Goal: Information Seeking & Learning: Check status

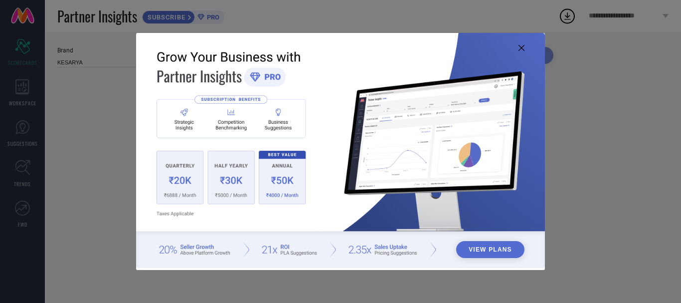
type input "All"
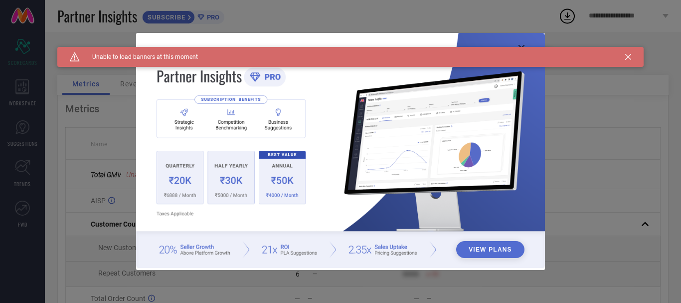
click at [626, 56] on icon at bounding box center [628, 57] width 6 height 6
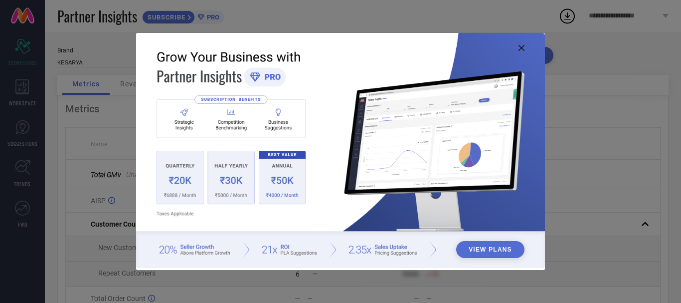
click at [519, 49] on icon at bounding box center [522, 48] width 6 height 6
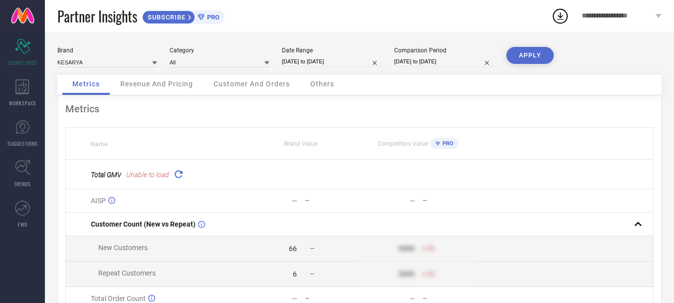
click at [177, 173] on icon at bounding box center [178, 173] width 11 height 11
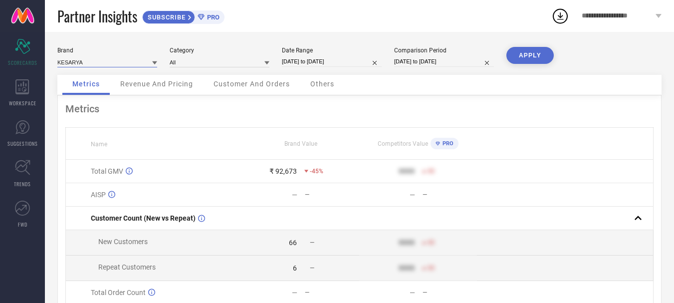
click at [118, 63] on input at bounding box center [107, 62] width 100 height 10
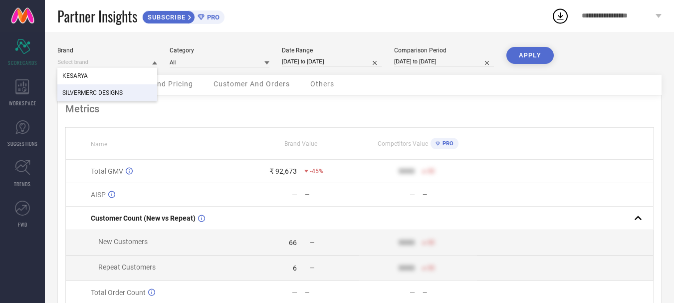
click at [101, 92] on span "SILVERMERC DESIGNS" at bounding box center [92, 92] width 60 height 7
type input "All"
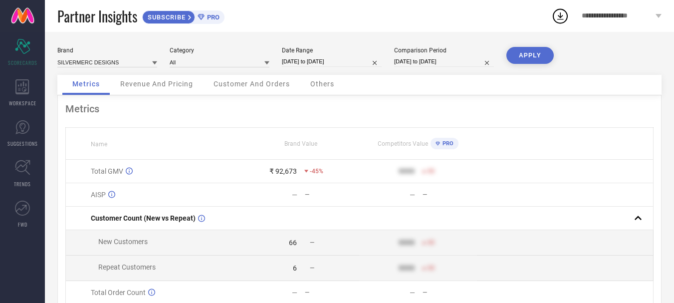
click at [528, 54] on button "APPLY" at bounding box center [529, 55] width 47 height 17
drag, startPoint x: 376, startPoint y: 63, endPoint x: 358, endPoint y: 63, distance: 18.0
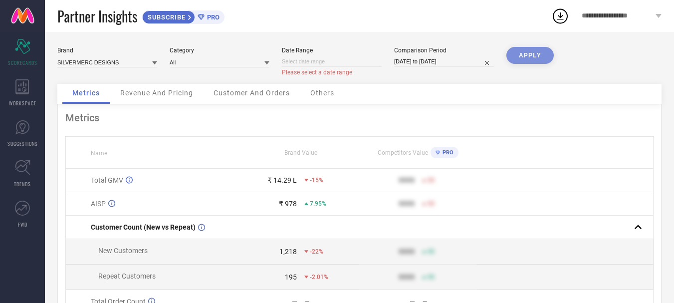
click at [351, 64] on input at bounding box center [332, 61] width 100 height 10
select select "9"
select select "2025"
select select "10"
select select "2025"
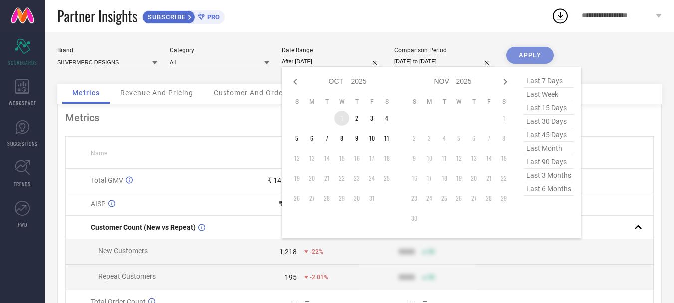
click at [344, 118] on td "1" at bounding box center [341, 118] width 15 height 15
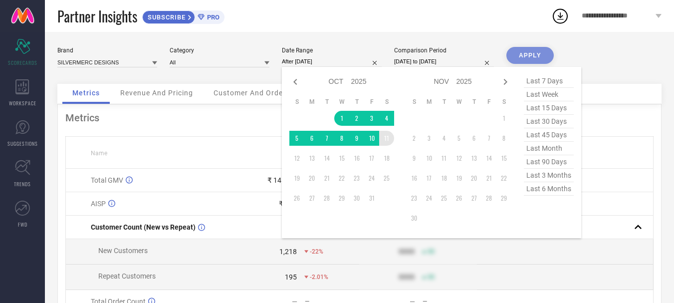
type input "[DATE] to [DATE]"
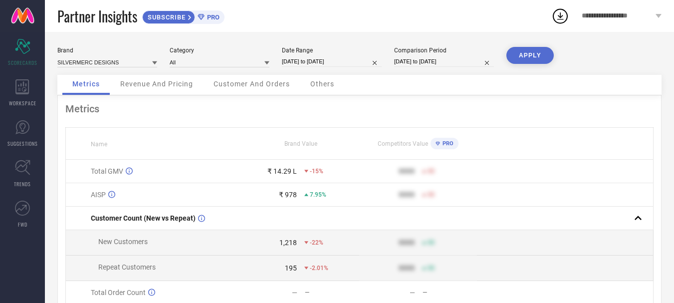
click at [533, 53] on button "APPLY" at bounding box center [529, 55] width 47 height 17
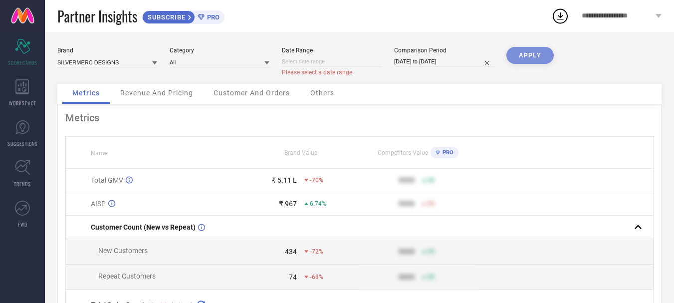
select select "9"
select select "2025"
select select "10"
select select "2025"
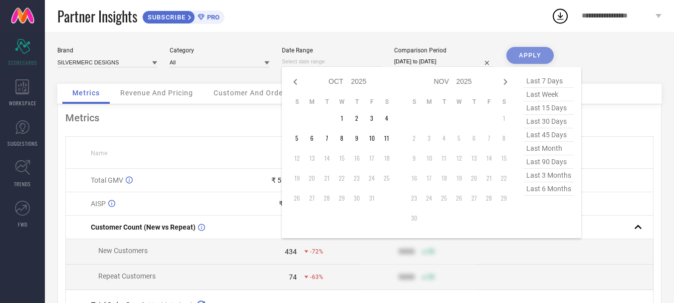
click at [325, 60] on input at bounding box center [332, 61] width 100 height 10
click at [551, 124] on span "last 30 days" at bounding box center [549, 121] width 50 height 13
type input "[DATE] to [DATE]"
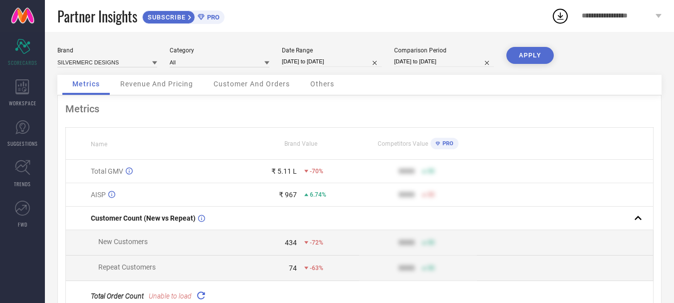
click at [531, 56] on button "APPLY" at bounding box center [529, 55] width 47 height 17
click at [152, 82] on span "Revenue And Pricing" at bounding box center [156, 84] width 73 height 8
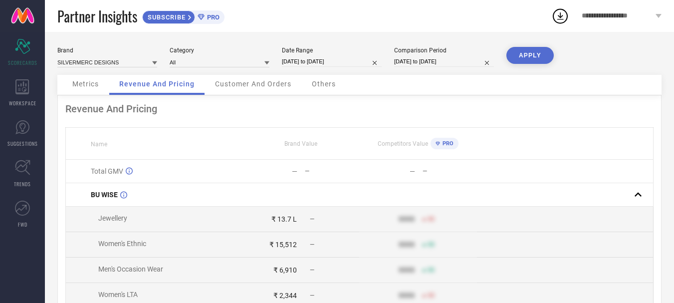
click at [91, 85] on span "Metrics" at bounding box center [85, 84] width 26 height 8
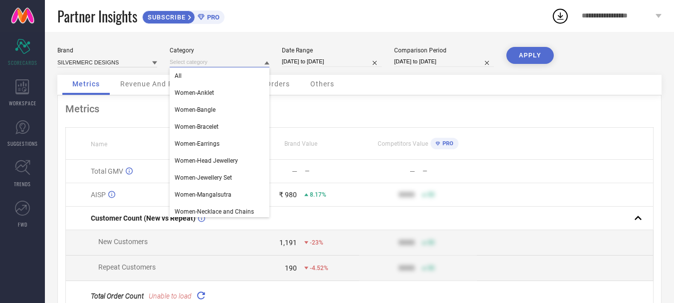
click at [201, 64] on input at bounding box center [220, 62] width 100 height 10
click at [206, 90] on span "Women-Anklet" at bounding box center [194, 92] width 39 height 7
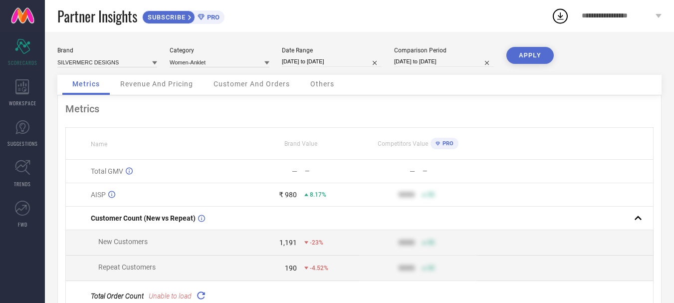
click at [527, 50] on button "APPLY" at bounding box center [529, 55] width 47 height 17
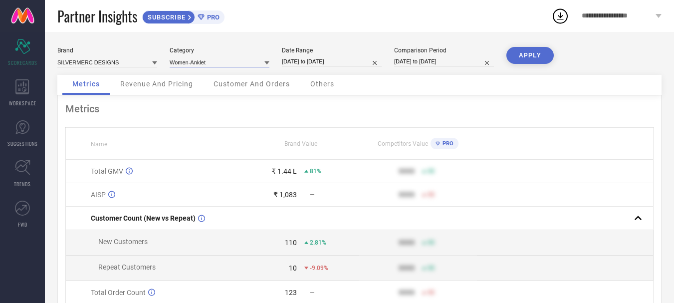
click at [221, 61] on input at bounding box center [220, 62] width 100 height 10
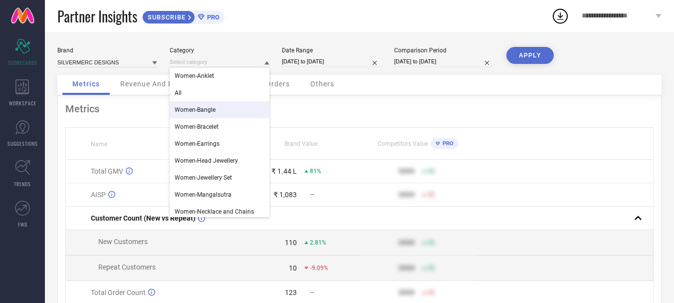
drag, startPoint x: 203, startPoint y: 105, endPoint x: 354, endPoint y: 86, distance: 151.8
click at [202, 105] on div "Women-Bangle" at bounding box center [220, 109] width 100 height 17
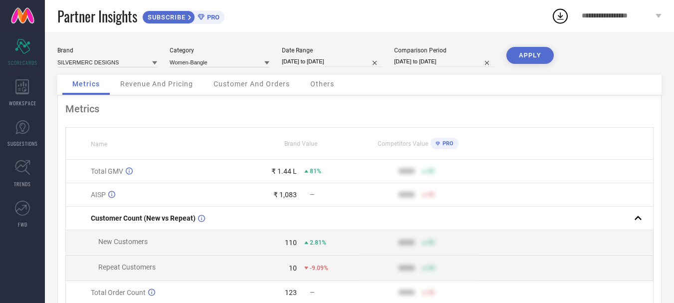
click at [520, 56] on button "APPLY" at bounding box center [529, 55] width 47 height 17
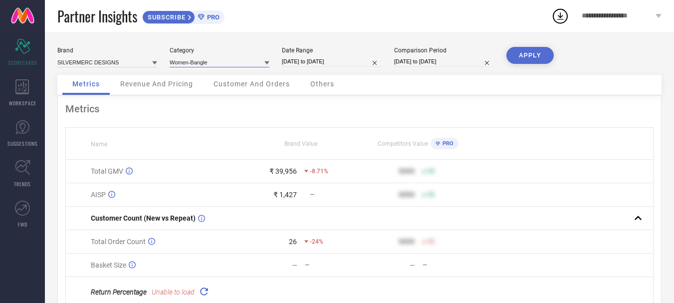
click at [240, 62] on input at bounding box center [220, 62] width 100 height 10
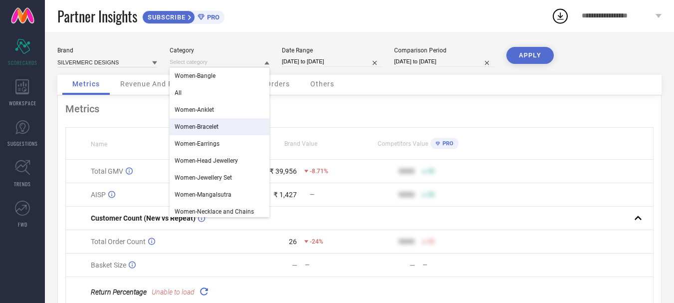
click at [223, 127] on div "Women-Bracelet" at bounding box center [220, 126] width 100 height 17
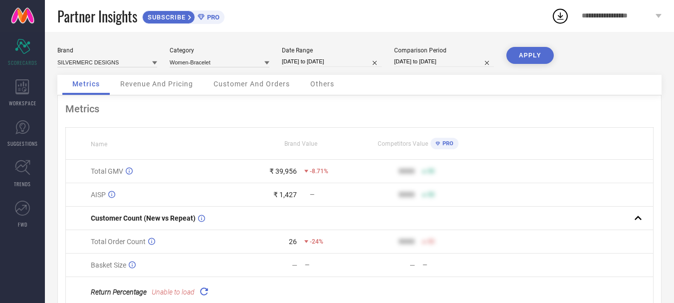
click at [535, 50] on button "APPLY" at bounding box center [529, 55] width 47 height 17
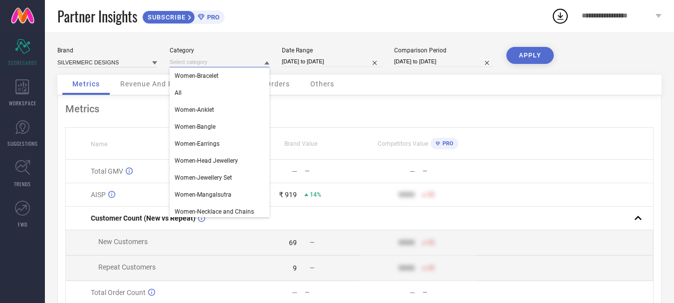
click at [222, 64] on input at bounding box center [220, 62] width 100 height 10
click at [198, 142] on span "Women-Earrings" at bounding box center [197, 143] width 45 height 7
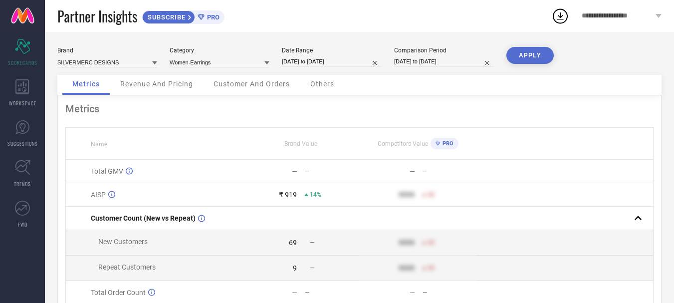
click at [521, 53] on button "APPLY" at bounding box center [529, 55] width 47 height 17
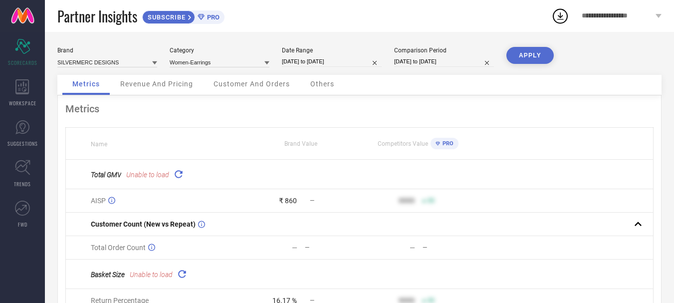
click at [181, 175] on icon at bounding box center [178, 173] width 11 height 11
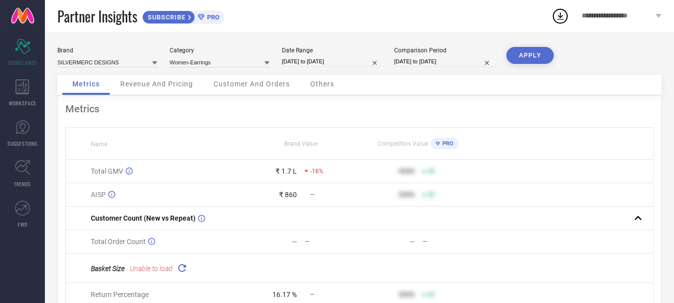
click at [185, 268] on icon at bounding box center [181, 267] width 11 height 11
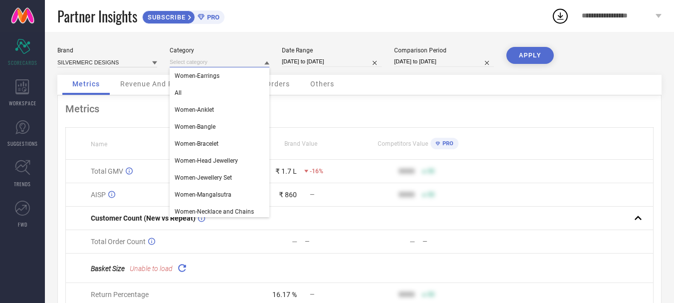
click at [238, 63] on input at bounding box center [220, 62] width 100 height 10
click at [235, 166] on div "Women-Head Jewellery" at bounding box center [220, 160] width 100 height 17
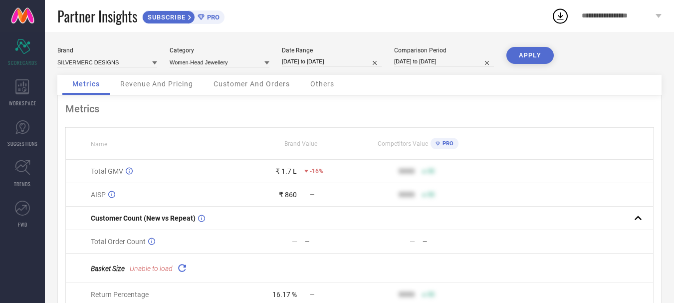
click at [525, 54] on button "APPLY" at bounding box center [529, 55] width 47 height 17
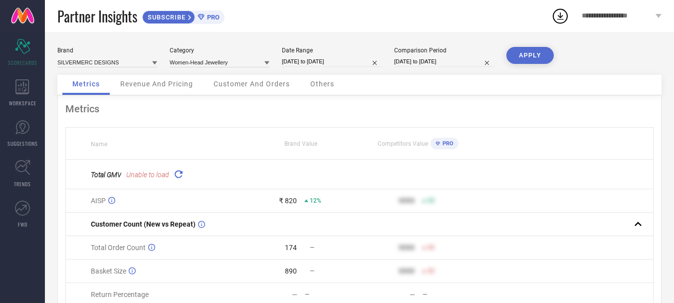
click at [180, 174] on icon at bounding box center [178, 173] width 11 height 11
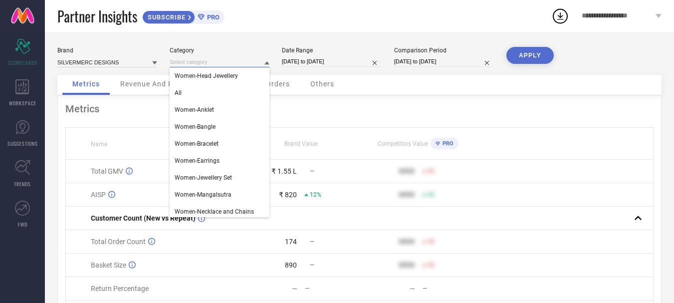
click at [214, 65] on input at bounding box center [220, 62] width 100 height 10
click at [221, 178] on span "Women-Jewellery Set" at bounding box center [203, 177] width 57 height 7
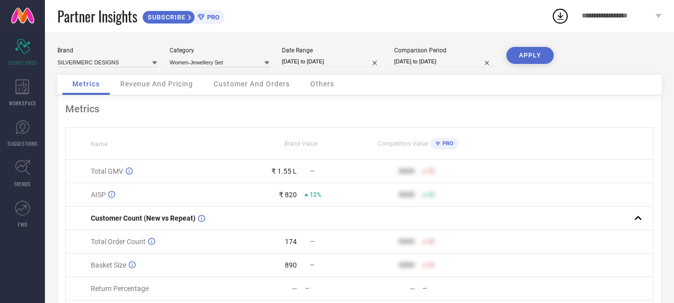
click at [534, 54] on button "APPLY" at bounding box center [529, 55] width 47 height 17
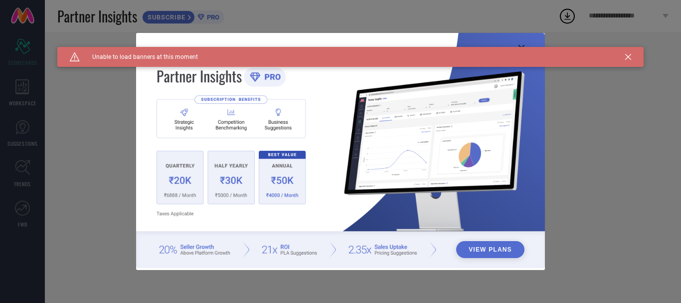
type input "Women-Jewellery Set"
click at [626, 57] on icon at bounding box center [628, 57] width 6 height 6
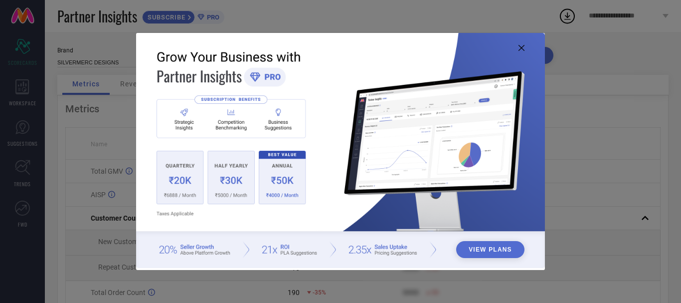
click at [522, 47] on icon at bounding box center [522, 48] width 6 height 6
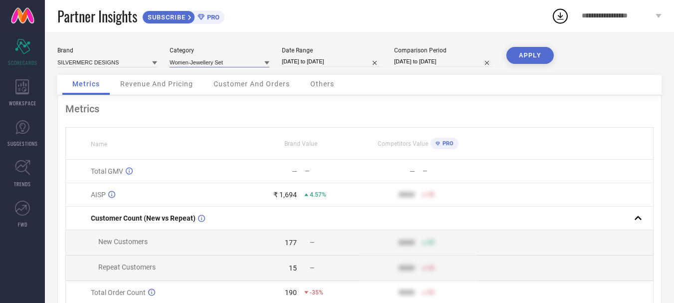
click at [227, 61] on input at bounding box center [220, 62] width 100 height 10
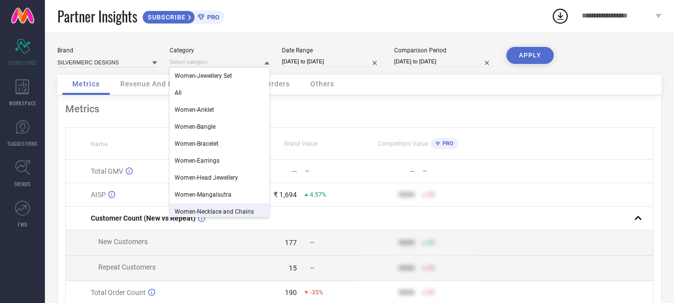
click at [229, 209] on span "Women-Necklace and Chains" at bounding box center [214, 211] width 79 height 7
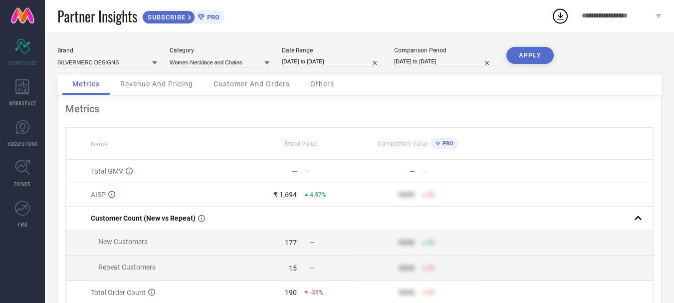
click at [531, 50] on button "APPLY" at bounding box center [529, 55] width 47 height 17
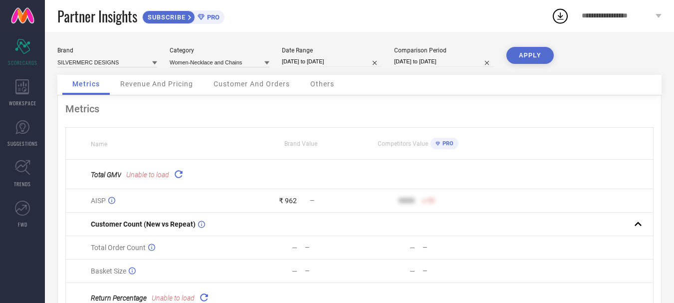
click at [181, 175] on icon at bounding box center [178, 173] width 11 height 11
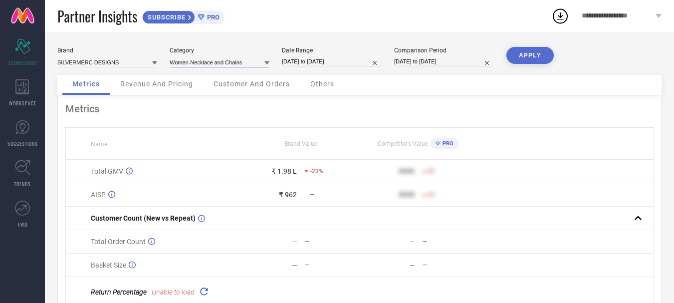
click at [250, 62] on input at bounding box center [220, 62] width 100 height 10
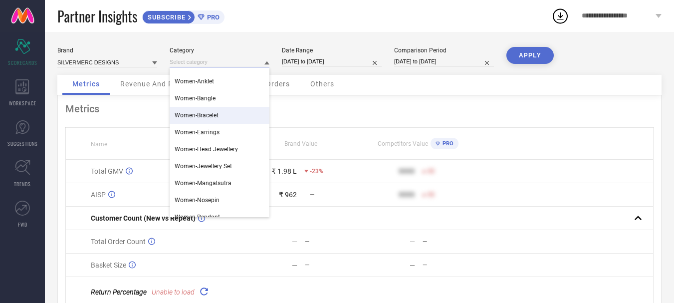
scroll to position [54, 0]
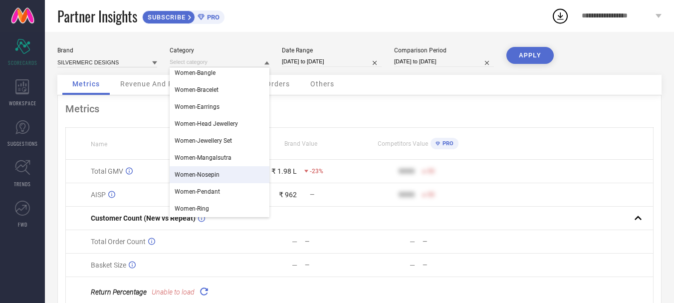
click at [222, 173] on div "Women-Nosepin" at bounding box center [220, 174] width 100 height 17
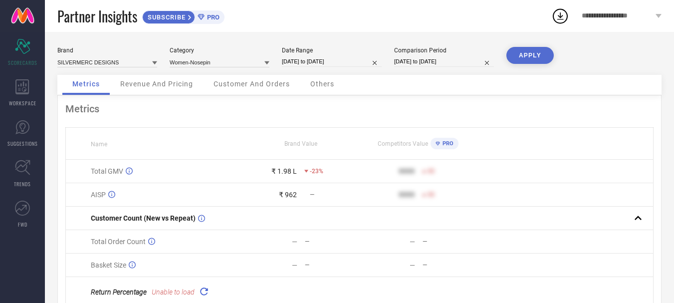
click at [535, 51] on button "APPLY" at bounding box center [529, 55] width 47 height 17
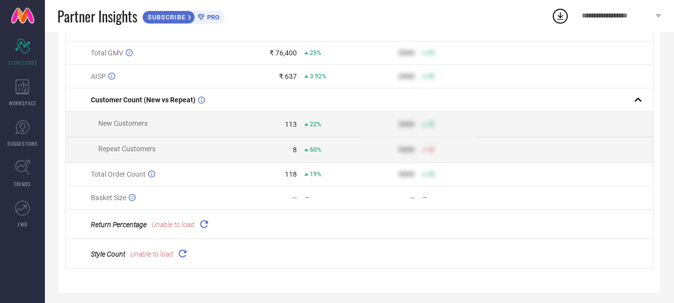
scroll to position [128, 0]
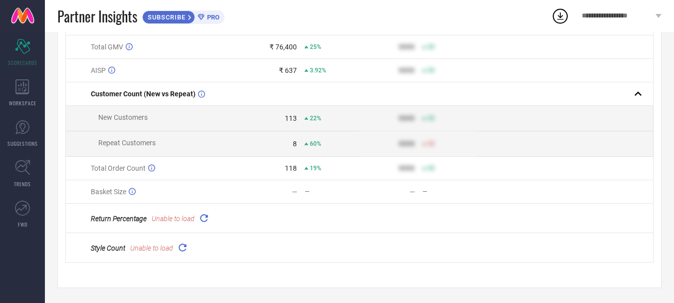
click at [202, 215] on icon at bounding box center [203, 217] width 11 height 11
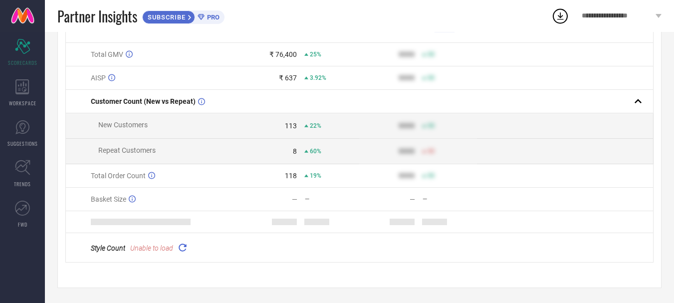
click at [183, 247] on icon at bounding box center [182, 246] width 11 height 11
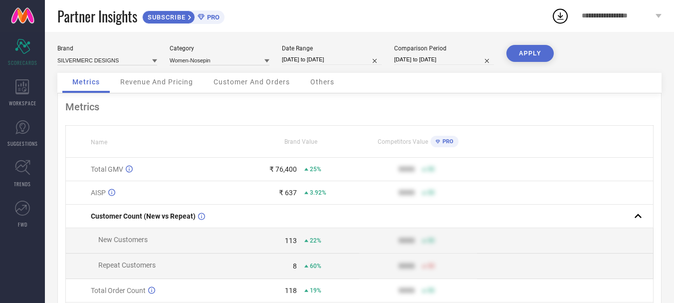
scroll to position [0, 0]
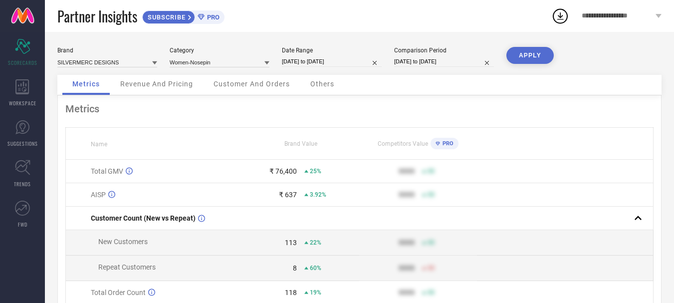
click at [152, 86] on span "Revenue And Pricing" at bounding box center [156, 84] width 73 height 8
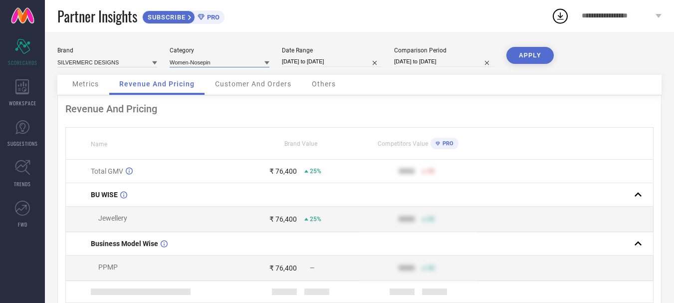
click at [230, 62] on input at bounding box center [220, 62] width 100 height 10
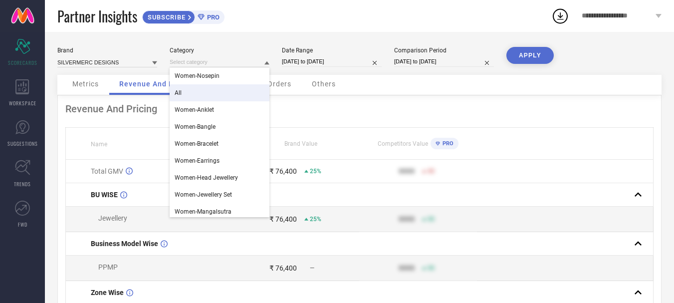
click at [195, 94] on div "All" at bounding box center [220, 92] width 100 height 17
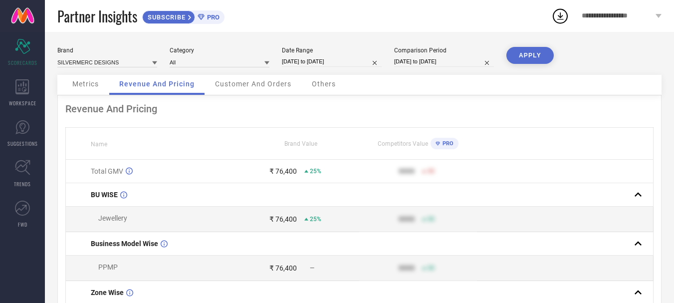
click at [536, 56] on button "APPLY" at bounding box center [529, 55] width 47 height 17
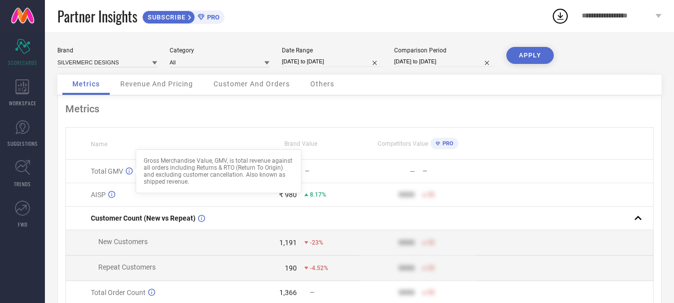
click at [129, 171] on icon at bounding box center [129, 171] width 7 height 7
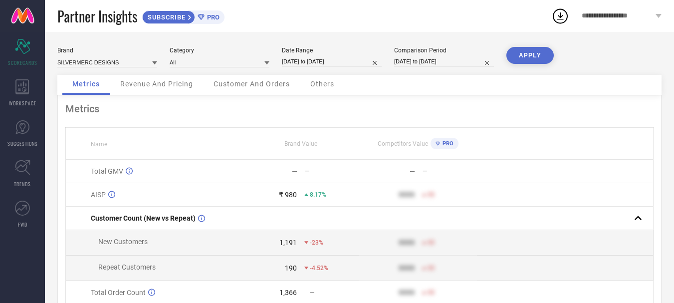
click at [129, 171] on icon at bounding box center [129, 171] width 7 height 7
click at [168, 169] on div "Total GMV" at bounding box center [166, 171] width 151 height 8
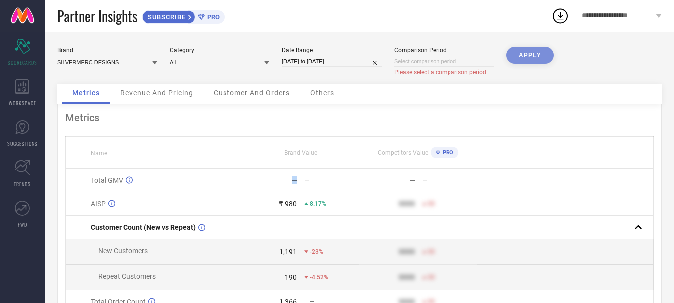
select select "9"
select select "2025"
select select "10"
select select "2025"
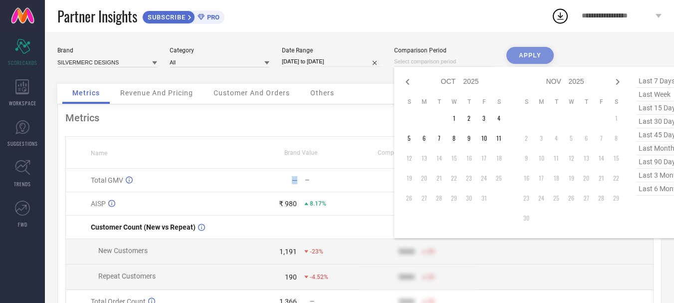
click at [481, 63] on input at bounding box center [444, 61] width 100 height 10
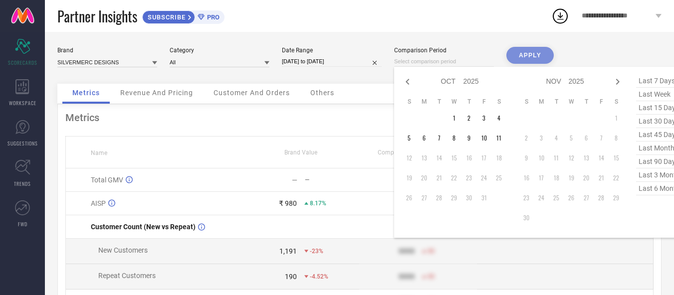
click at [664, 150] on span "last month" at bounding box center [661, 148] width 50 height 13
type input "01-09-2025 to 30-09-2025"
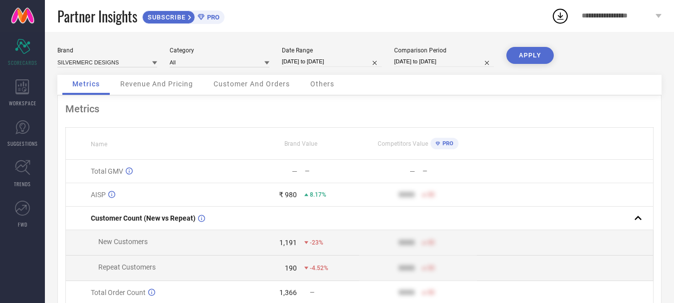
click at [534, 53] on button "APPLY" at bounding box center [529, 55] width 47 height 17
click at [156, 61] on icon at bounding box center [154, 62] width 5 height 5
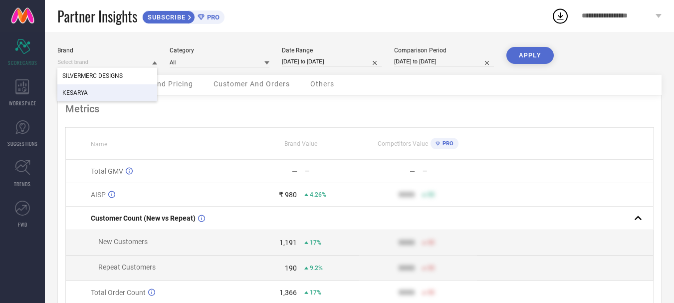
click at [110, 90] on div "KESARYA" at bounding box center [107, 92] width 100 height 17
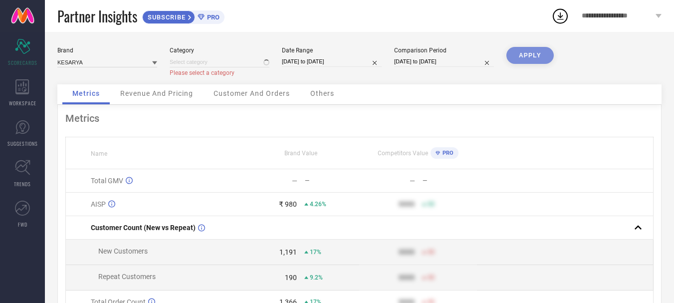
type input "All"
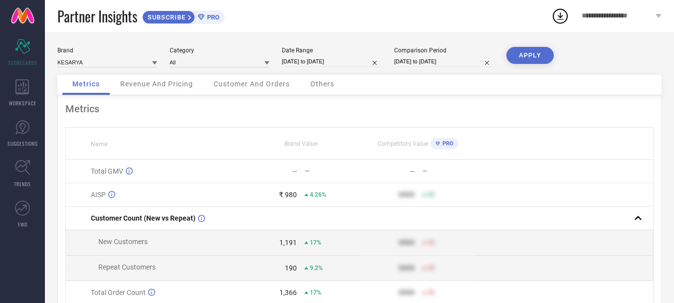
click at [542, 56] on button "APPLY" at bounding box center [529, 55] width 47 height 17
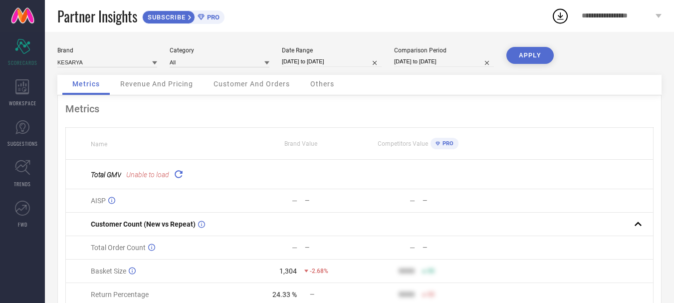
click at [177, 173] on icon at bounding box center [178, 173] width 11 height 11
click at [178, 177] on icon at bounding box center [178, 173] width 11 height 11
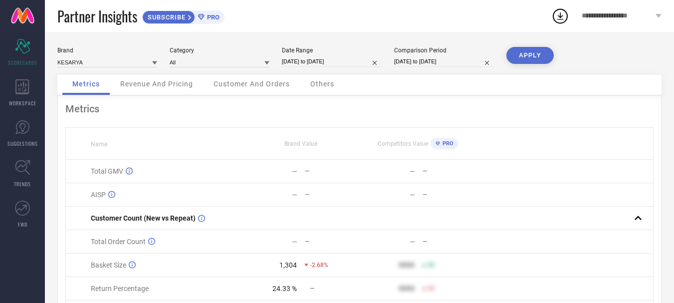
click at [156, 85] on span "Revenue And Pricing" at bounding box center [156, 84] width 73 height 8
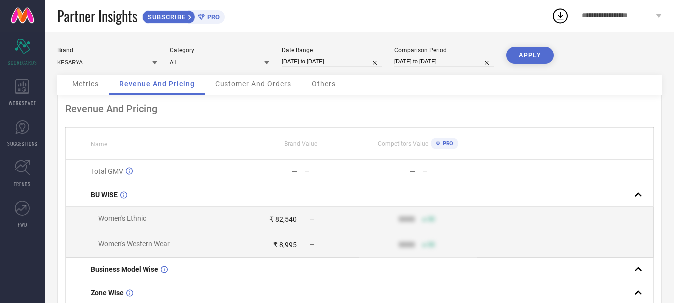
click at [263, 83] on span "Customer And Orders" at bounding box center [253, 84] width 76 height 8
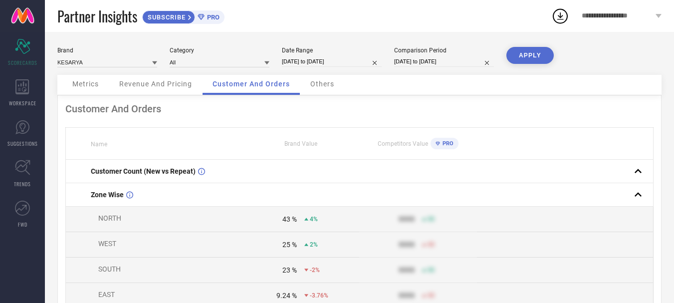
click at [320, 82] on span "Others" at bounding box center [322, 84] width 24 height 8
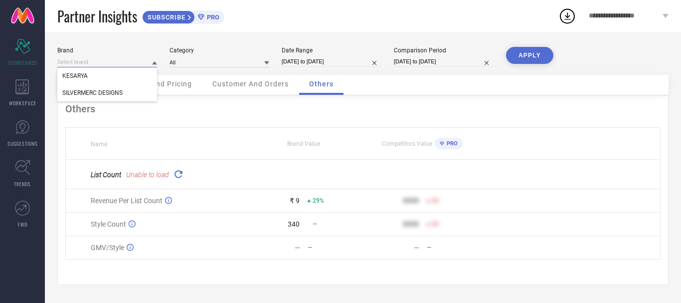
click at [131, 64] on input at bounding box center [107, 62] width 100 height 10
click at [102, 89] on div "SILVERMERC DESIGNS" at bounding box center [107, 92] width 100 height 17
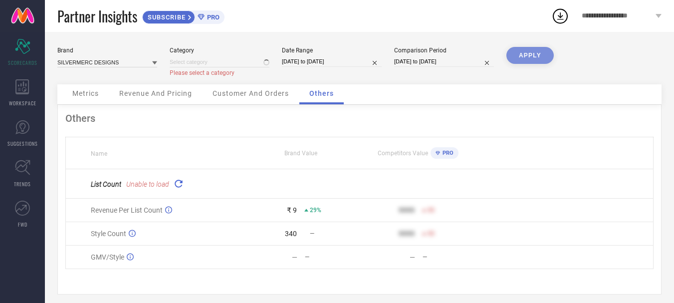
click at [526, 55] on div "APPLY" at bounding box center [529, 65] width 47 height 37
type input "All"
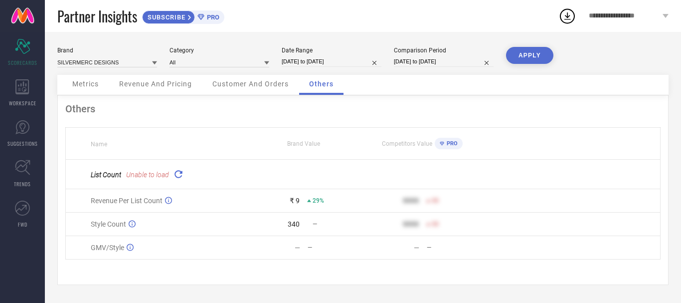
click at [535, 54] on button "APPLY" at bounding box center [529, 55] width 47 height 17
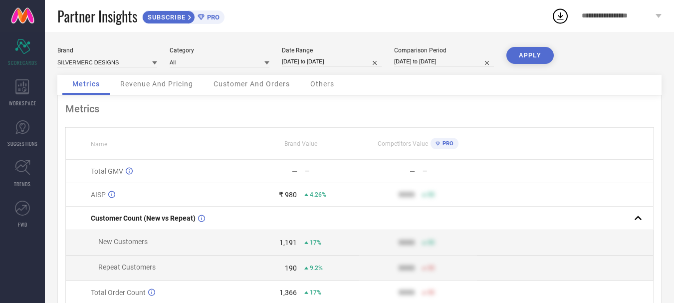
click at [323, 83] on span "Others" at bounding box center [322, 84] width 24 height 8
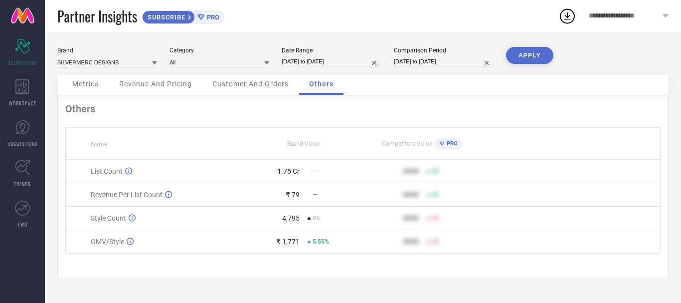
click at [260, 84] on span "Customer And Orders" at bounding box center [250, 84] width 76 height 8
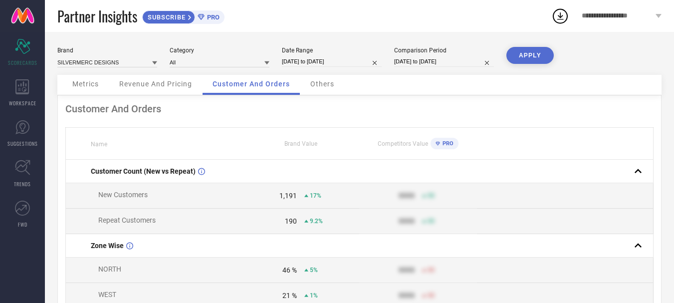
click at [173, 84] on span "Revenue And Pricing" at bounding box center [155, 84] width 73 height 8
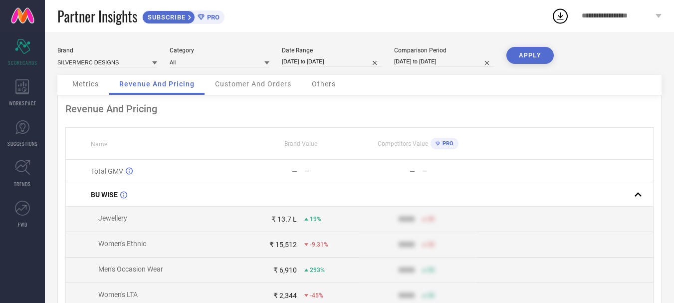
click at [75, 77] on div "Metrics" at bounding box center [85, 85] width 46 height 20
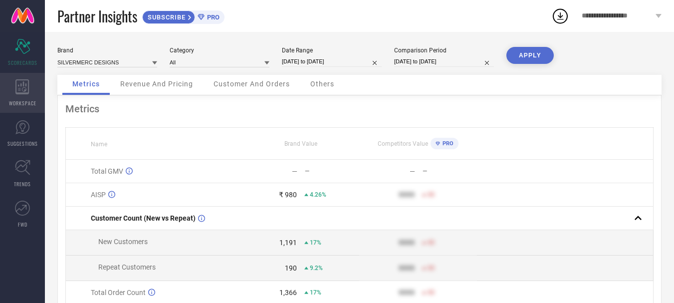
click at [29, 83] on icon at bounding box center [21, 86] width 13 height 15
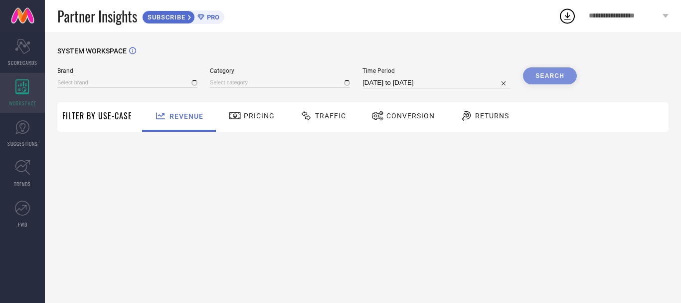
type input "KESARYA"
type input "All"
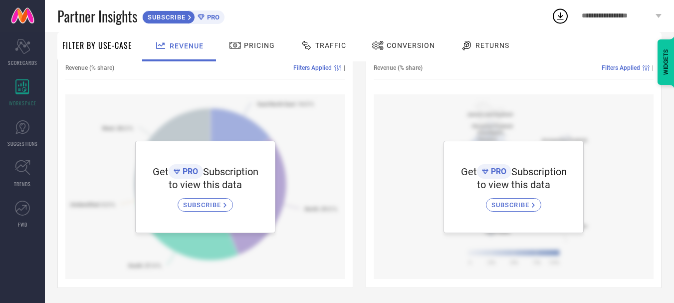
scroll to position [21, 0]
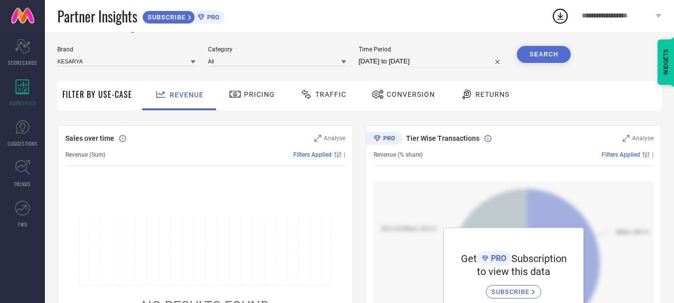
click at [250, 96] on span "Pricing" at bounding box center [259, 94] width 31 height 8
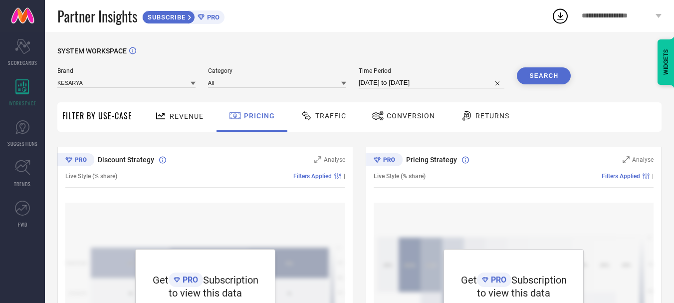
click at [329, 116] on span "Traffic" at bounding box center [330, 116] width 31 height 8
